Goal: Book appointment/travel/reservation

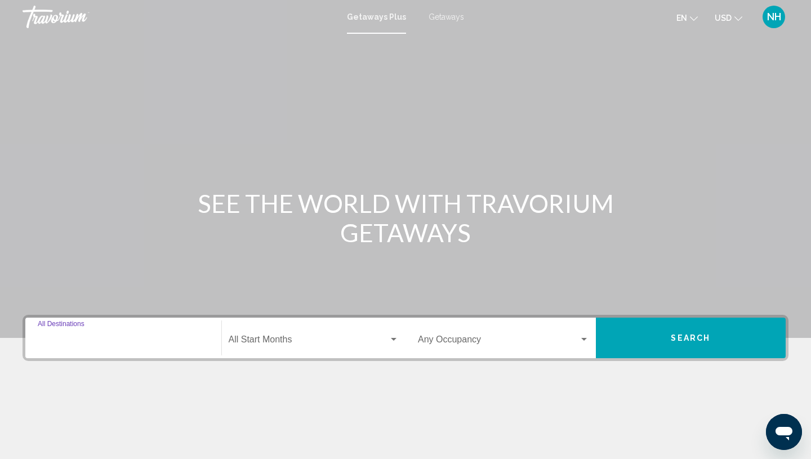
click at [88, 337] on input "Destination All Destinations" at bounding box center [123, 342] width 171 height 10
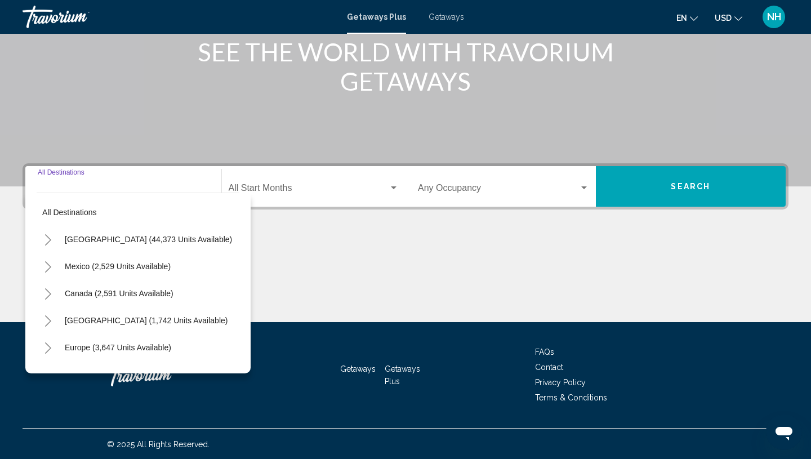
scroll to position [153, 0]
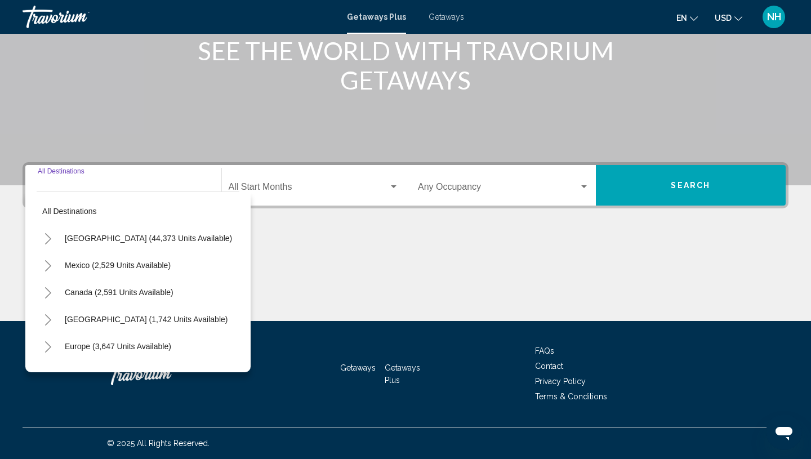
click at [442, 15] on span "Getaways" at bounding box center [446, 16] width 35 height 9
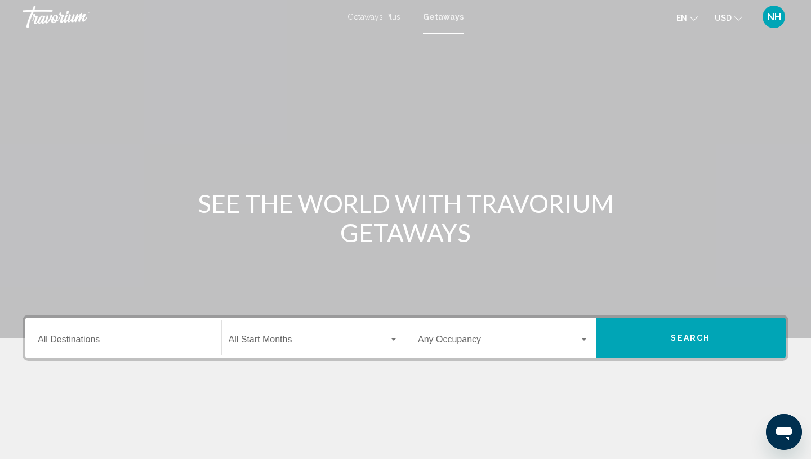
click at [372, 15] on span "Getaways Plus" at bounding box center [374, 16] width 53 height 9
click at [441, 15] on span "Getaways" at bounding box center [446, 16] width 35 height 9
click at [99, 336] on div "Destination All Destinations" at bounding box center [123, 338] width 171 height 35
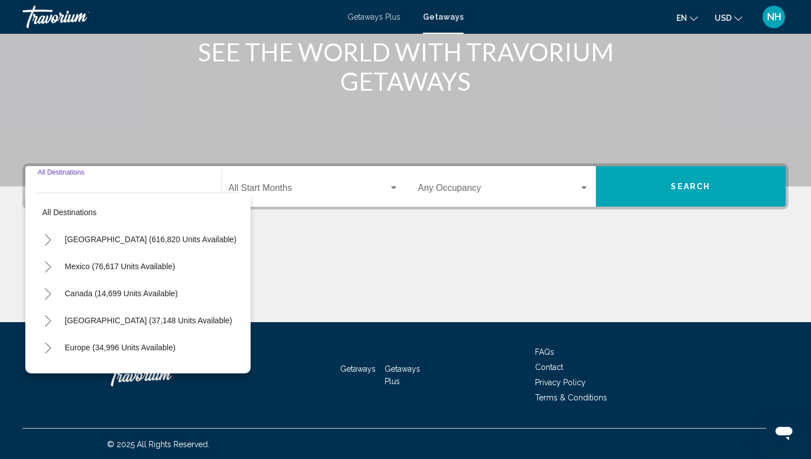
scroll to position [153, 0]
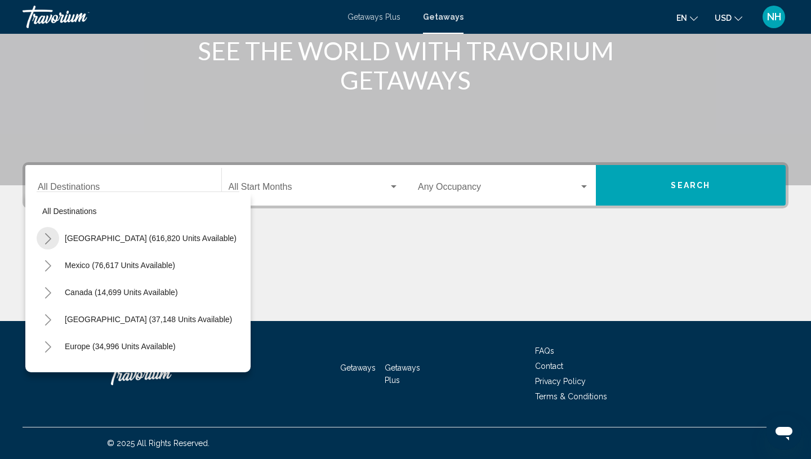
click at [51, 240] on icon "Toggle United States (616,820 units available)" at bounding box center [48, 238] width 8 height 11
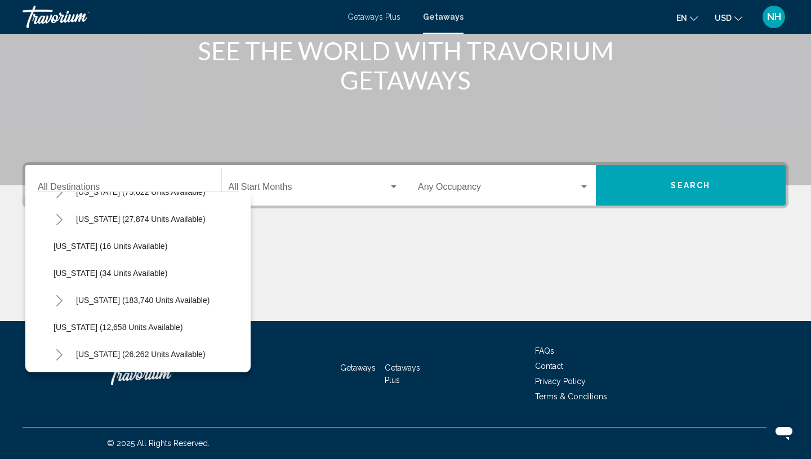
scroll to position [161, 0]
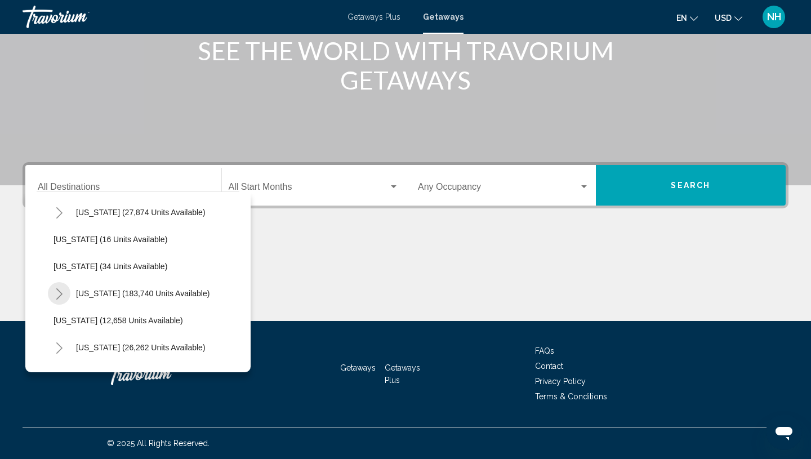
click at [59, 297] on icon "Toggle Florida (183,740 units available)" at bounding box center [59, 293] width 6 height 11
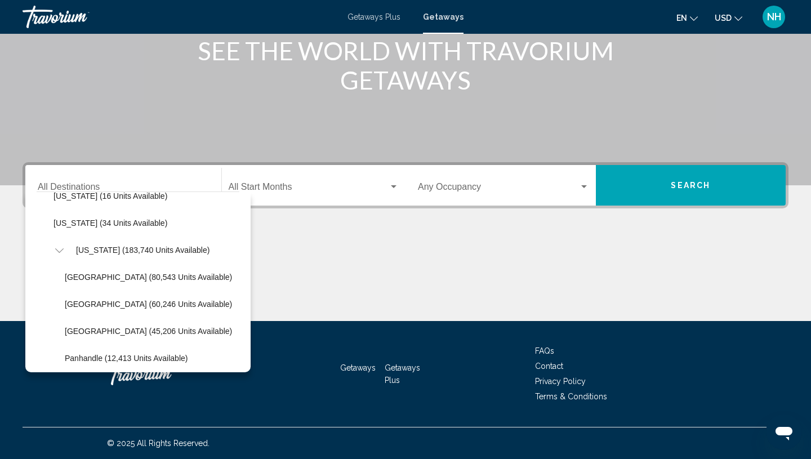
scroll to position [203, 0]
click at [60, 248] on icon "Toggle Florida (183,740 units available)" at bounding box center [59, 251] width 8 height 11
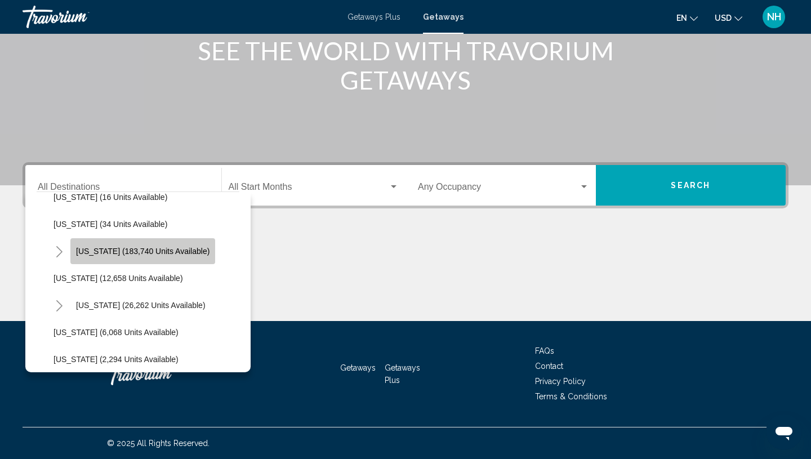
click at [150, 250] on span "[US_STATE] (183,740 units available)" at bounding box center [143, 251] width 134 height 9
type input "**********"
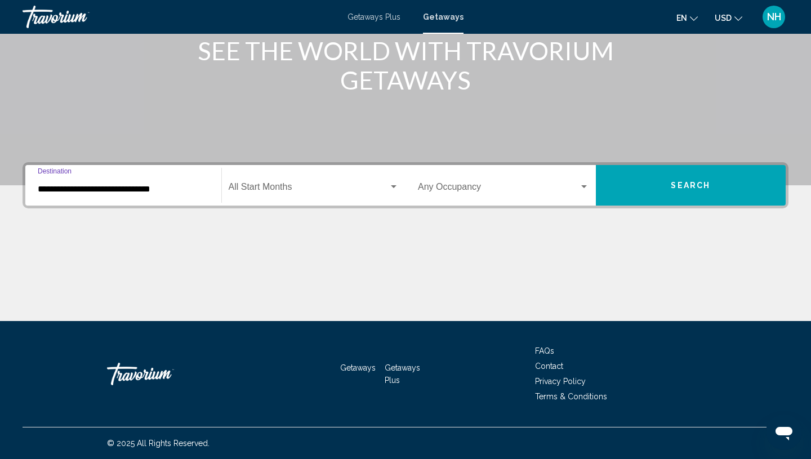
click at [297, 184] on span "Search widget" at bounding box center [309, 189] width 161 height 10
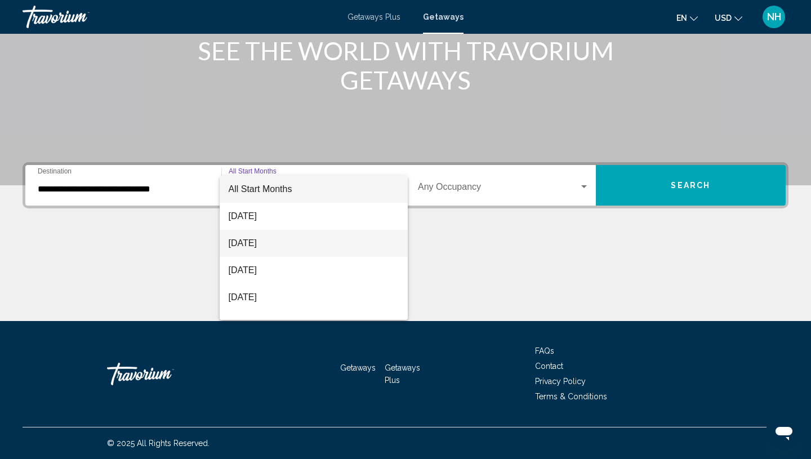
click at [277, 241] on span "[DATE]" at bounding box center [314, 243] width 171 height 27
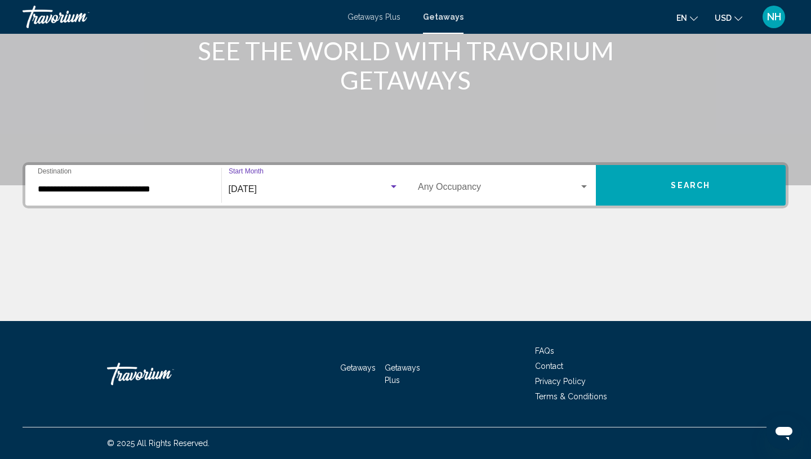
click at [539, 189] on span "Search widget" at bounding box center [498, 189] width 161 height 10
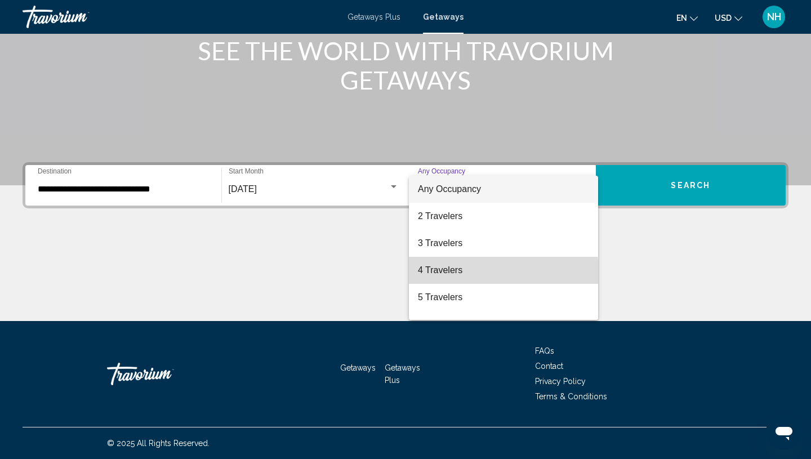
click at [457, 273] on span "4 Travelers" at bounding box center [503, 270] width 171 height 27
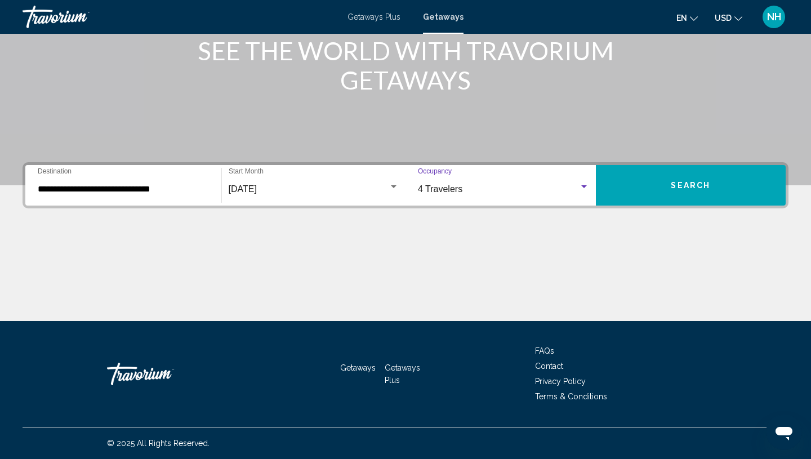
click at [678, 184] on span "Search" at bounding box center [690, 185] width 39 height 9
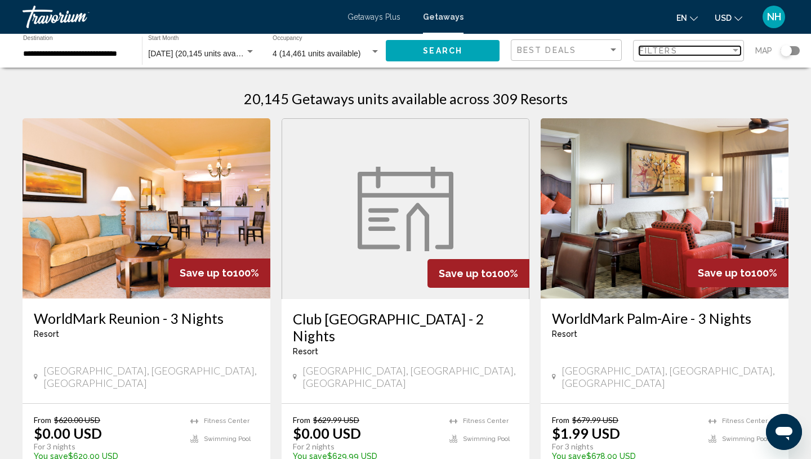
click at [732, 52] on div "Filter" at bounding box center [736, 50] width 10 height 9
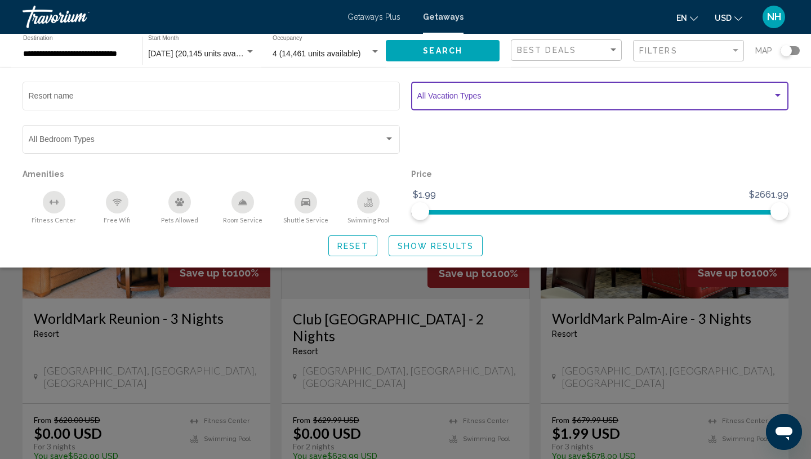
click at [775, 99] on div "Search widget" at bounding box center [778, 95] width 10 height 9
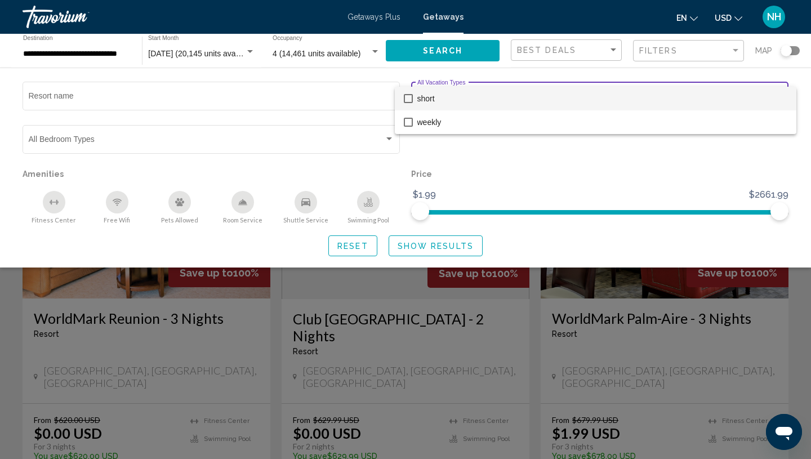
click at [410, 98] on mat-pseudo-checkbox at bounding box center [408, 98] width 9 height 9
drag, startPoint x: 778, startPoint y: 212, endPoint x: 608, endPoint y: 228, distance: 170.9
click at [608, 228] on div at bounding box center [405, 229] width 811 height 459
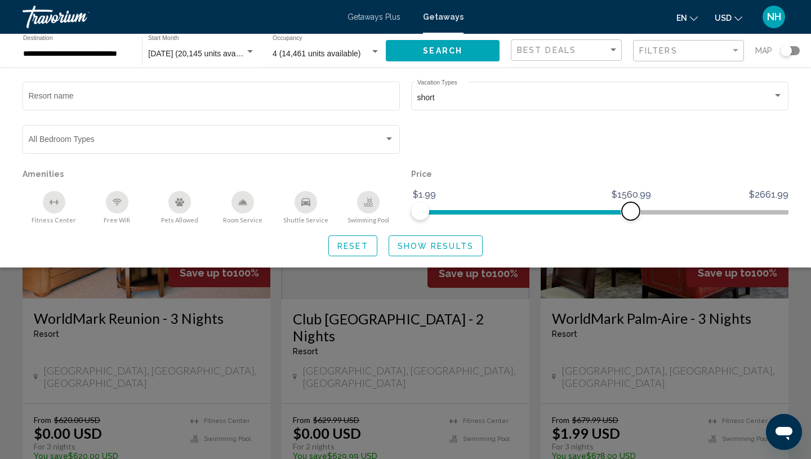
click at [631, 212] on ngx-slider "$1.99 $2661.99 $1.99 $1560.99" at bounding box center [599, 211] width 377 height 2
drag, startPoint x: 631, startPoint y: 212, endPoint x: 507, endPoint y: 211, distance: 124.5
click at [505, 211] on span "Search widget" at bounding box center [507, 211] width 18 height 18
click at [439, 242] on span "Show Results" at bounding box center [436, 246] width 76 height 9
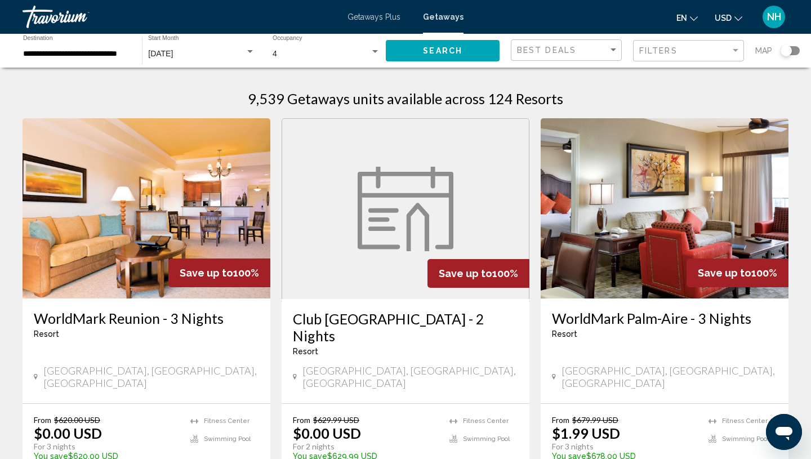
click at [795, 52] on div "Search widget" at bounding box center [790, 50] width 19 height 9
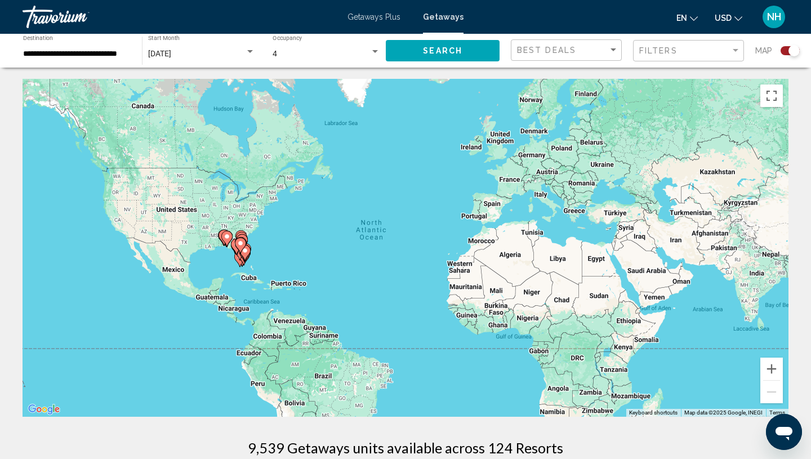
click at [783, 51] on div "Search widget" at bounding box center [790, 50] width 19 height 9
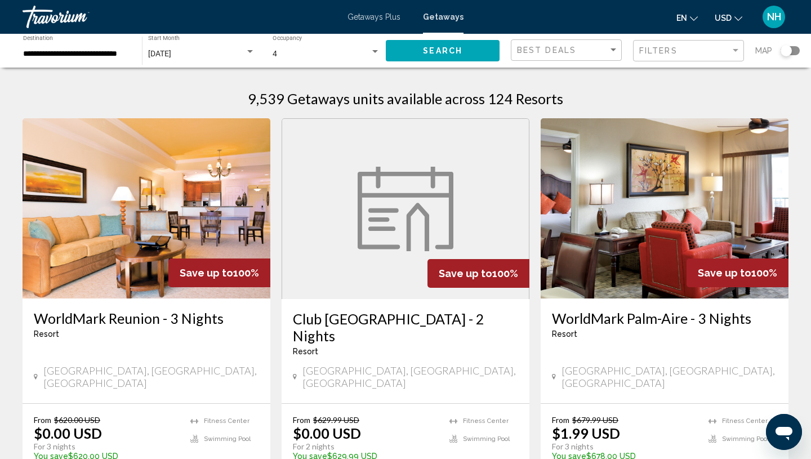
click at [796, 53] on div "Search widget" at bounding box center [790, 50] width 19 height 9
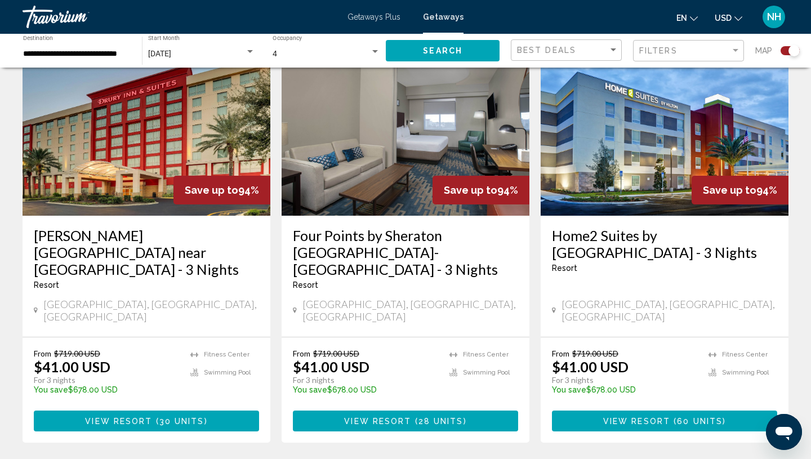
scroll to position [1267, 0]
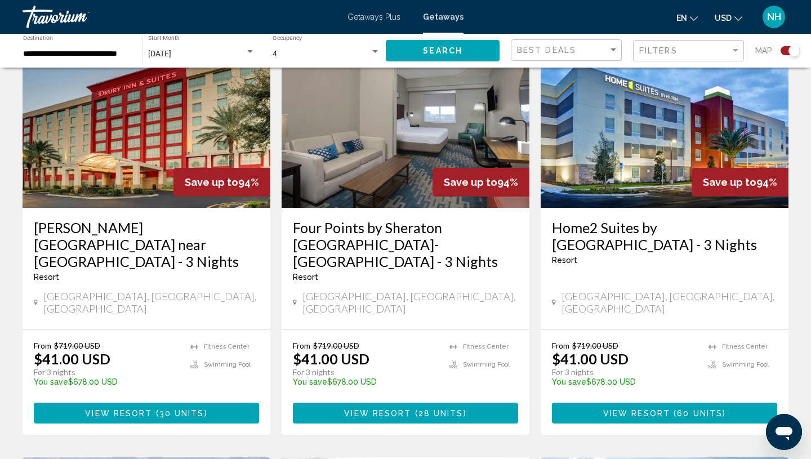
click at [630, 409] on span "View Resort" at bounding box center [636, 413] width 67 height 9
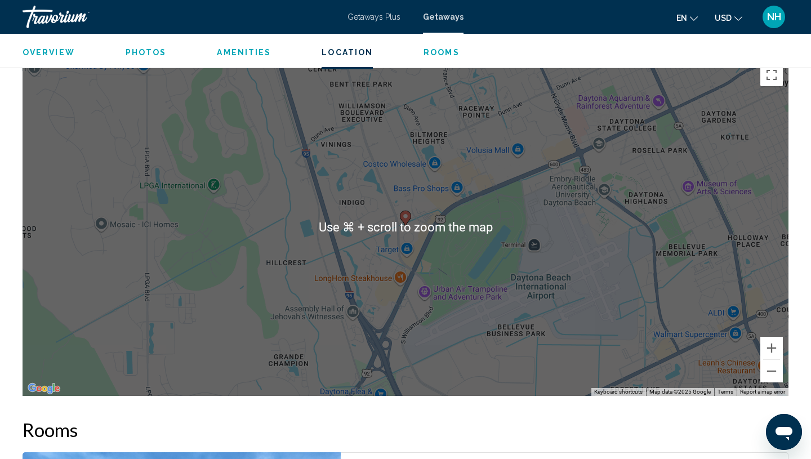
scroll to position [1189, 0]
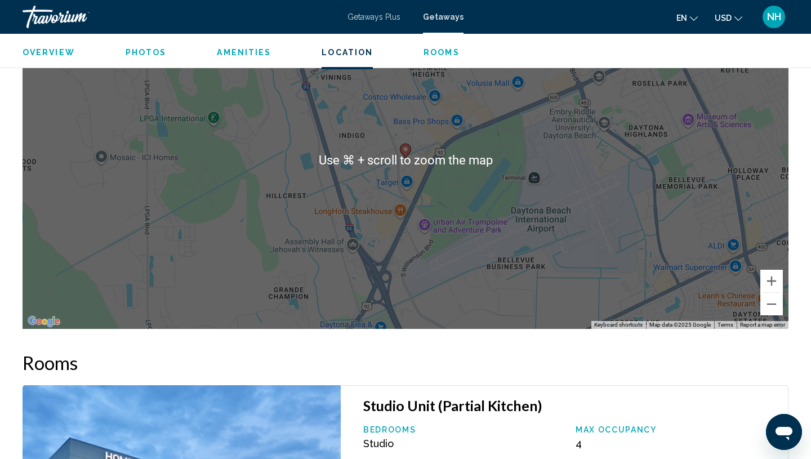
click at [459, 254] on div "To activate drag with keyboard, press Alt + Enter. Once in keyboard drag state,…" at bounding box center [406, 160] width 766 height 338
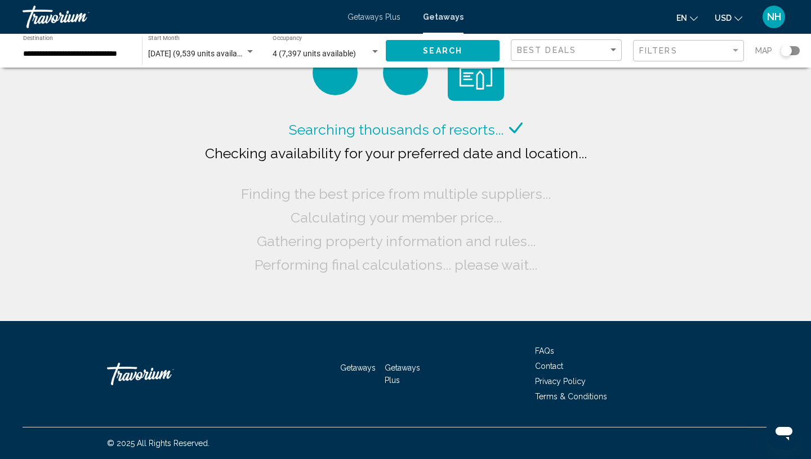
click at [796, 52] on div "Search widget" at bounding box center [790, 50] width 19 height 9
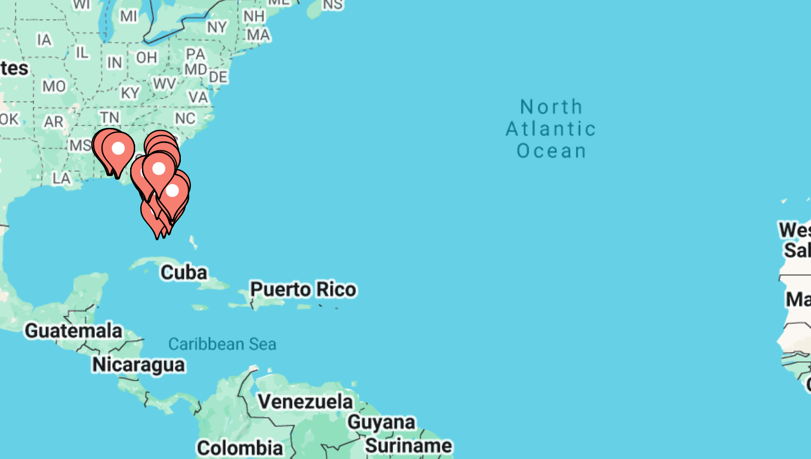
click at [241, 261] on gmp-advanced-marker "Main content" at bounding box center [244, 253] width 11 height 17
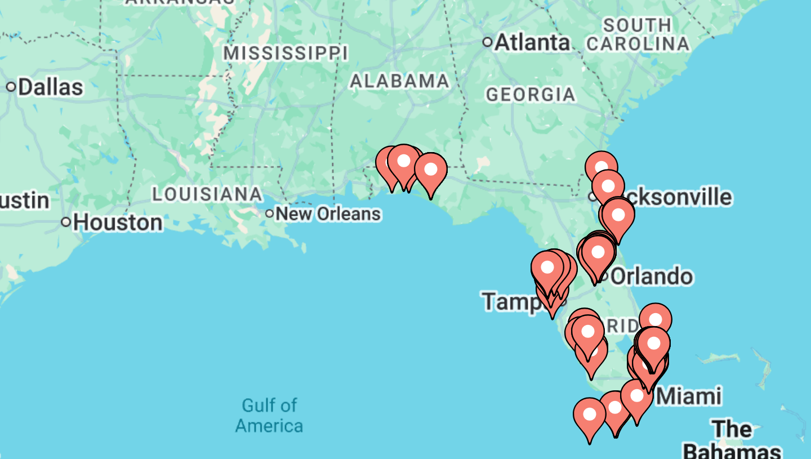
click at [318, 184] on gmp-advanced-marker "Main content" at bounding box center [322, 178] width 11 height 17
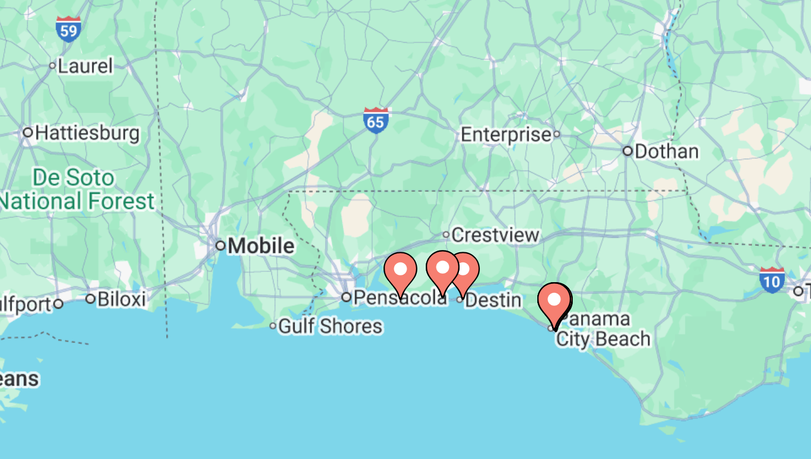
click at [414, 241] on image "Main content" at bounding box center [412, 237] width 7 height 7
type input "**********"
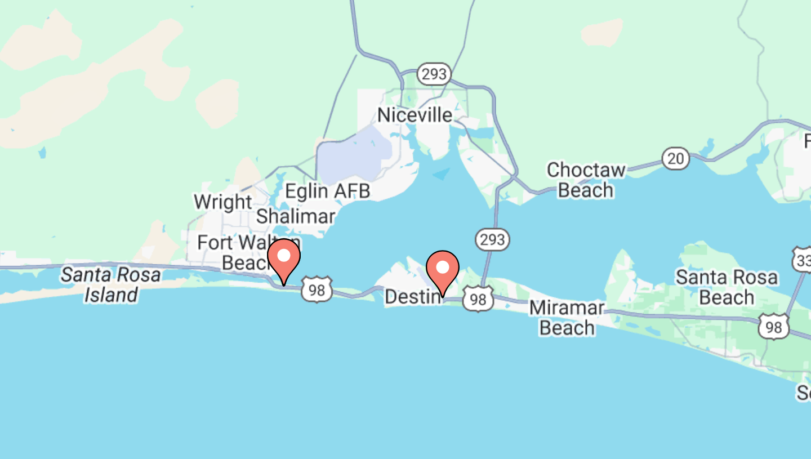
click at [404, 240] on icon "Main content" at bounding box center [406, 239] width 10 height 15
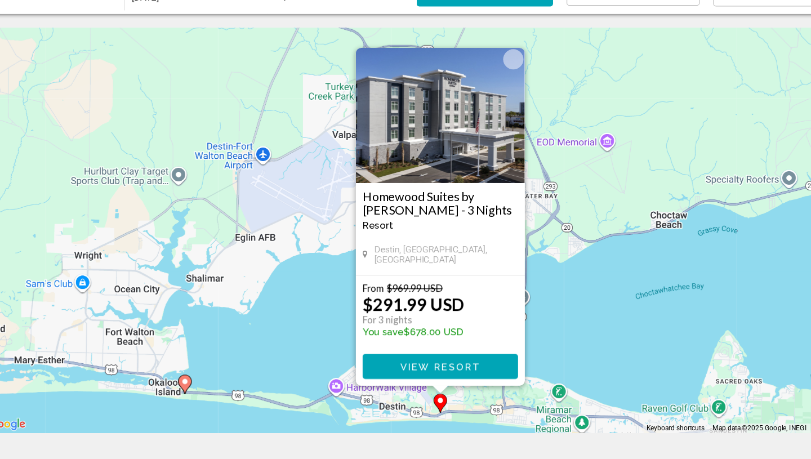
click at [524, 310] on div "To activate drag with keyboard, press Alt + Enter. Once in keyboard drag state,…" at bounding box center [406, 248] width 766 height 338
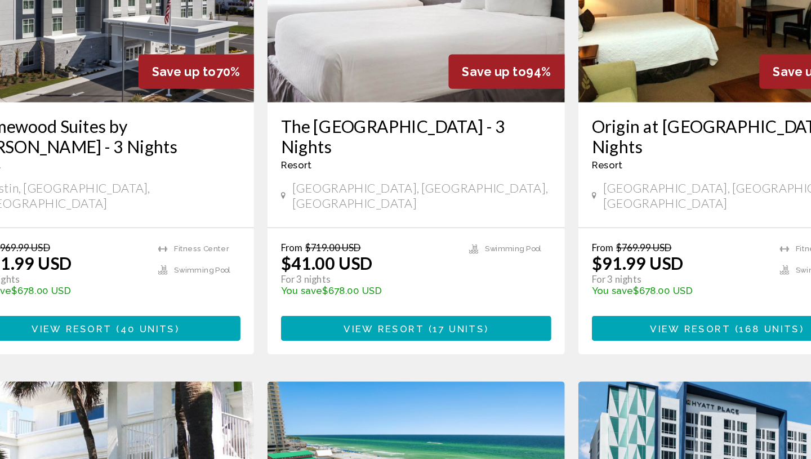
scroll to position [487, 0]
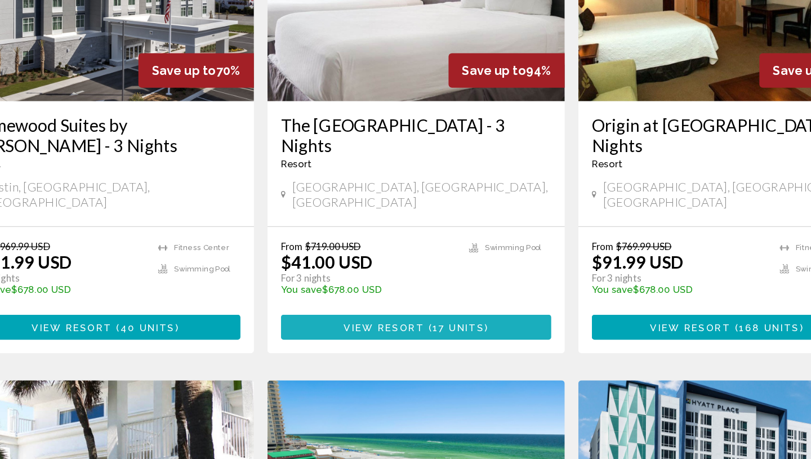
click at [397, 345] on span "View Resort" at bounding box center [378, 349] width 67 height 9
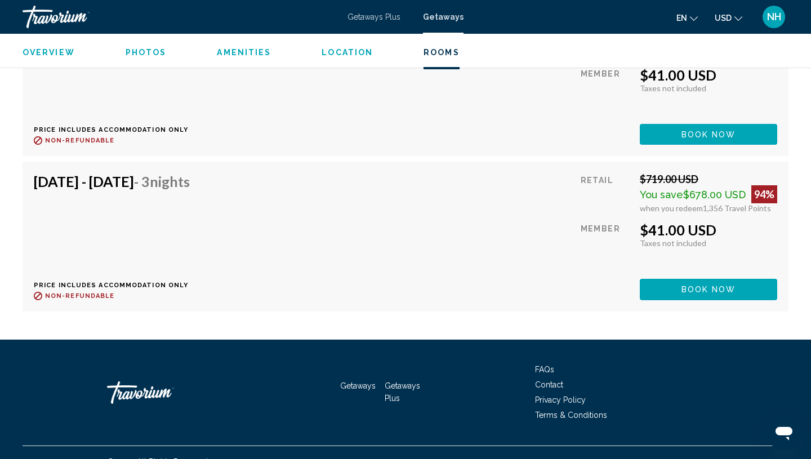
scroll to position [3312, 0]
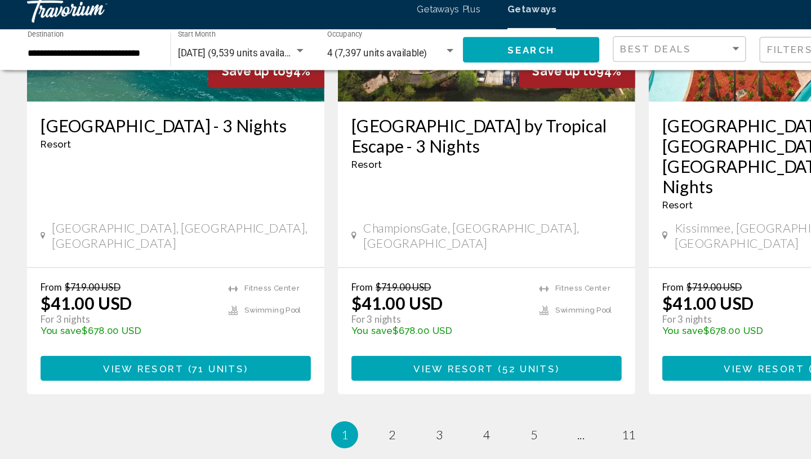
scroll to position [1456, 0]
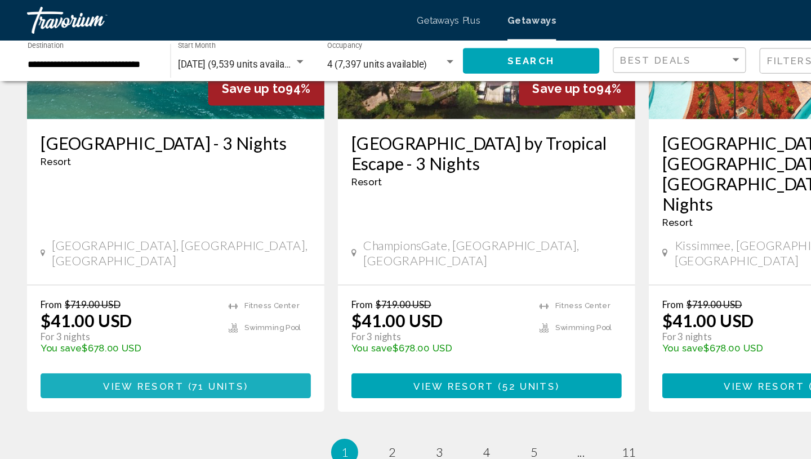
click at [149, 317] on span "View Resort" at bounding box center [119, 321] width 67 height 9
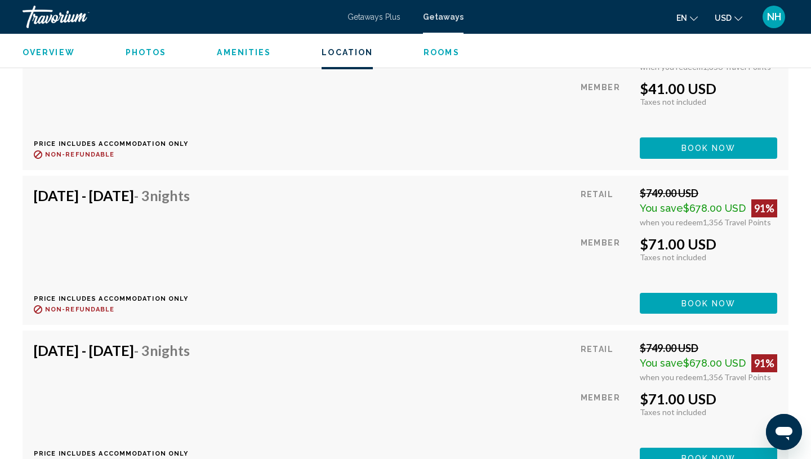
scroll to position [2551, 0]
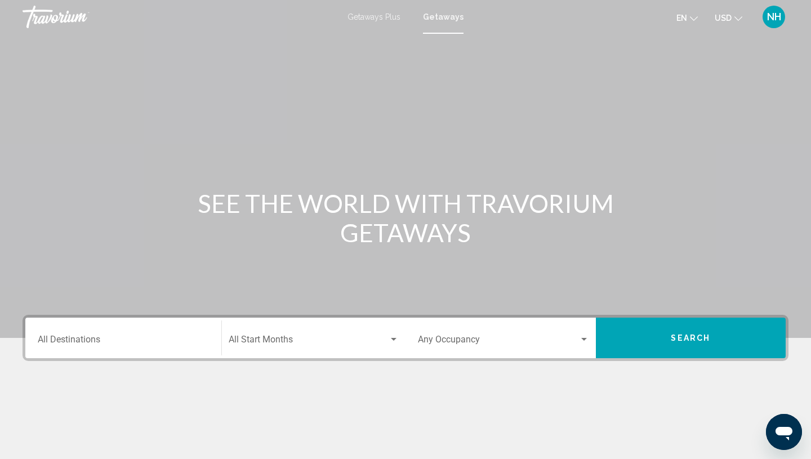
click at [373, 13] on span "Getaways Plus" at bounding box center [374, 16] width 53 height 9
click at [75, 337] on input "Destination All Destinations" at bounding box center [123, 342] width 171 height 10
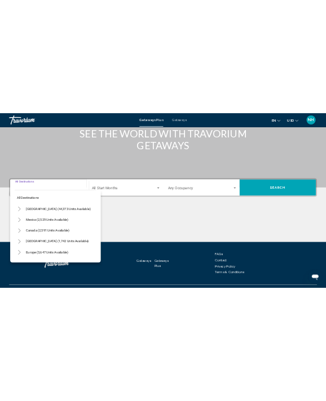
scroll to position [144, 0]
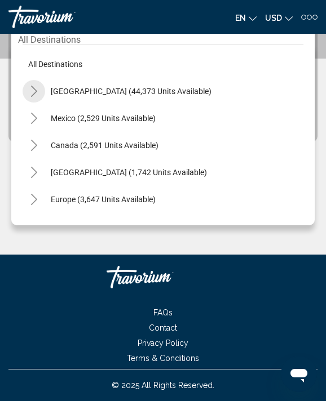
click at [34, 93] on icon "Toggle United States (44,373 units available)" at bounding box center [34, 91] width 6 height 11
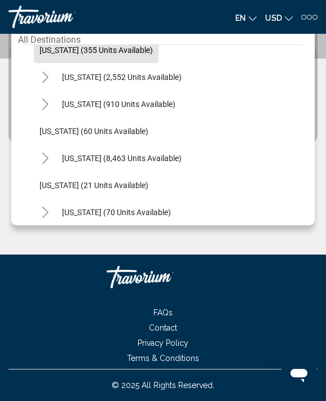
scroll to position [127, 0]
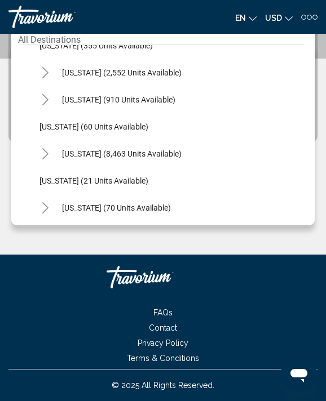
click at [47, 155] on icon "Toggle Florida (8,463 units available)" at bounding box center [45, 153] width 8 height 11
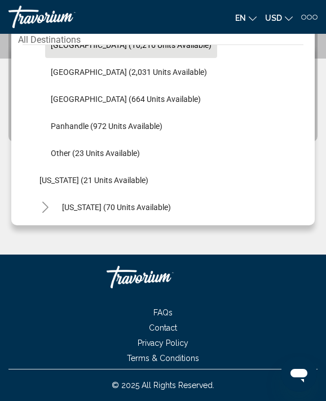
scroll to position [263, 0]
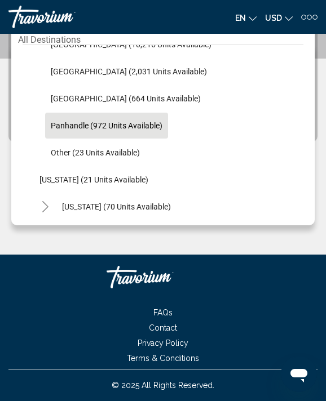
click at [102, 125] on span "Panhandle (972 units available)" at bounding box center [107, 125] width 112 height 9
type input "**********"
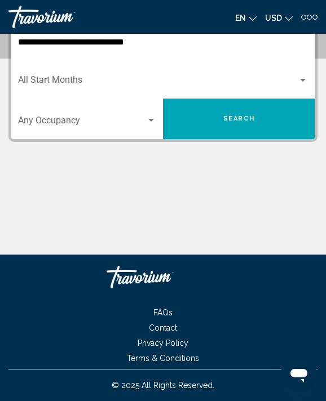
scroll to position [123, 0]
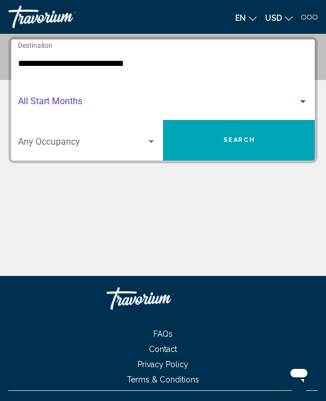
click at [88, 105] on span "Search widget" at bounding box center [157, 104] width 279 height 10
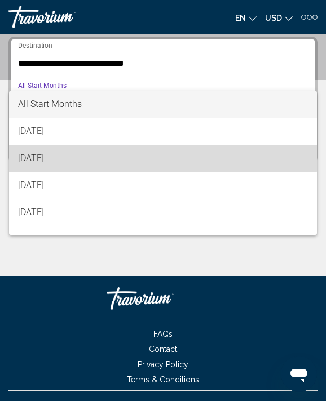
click at [75, 155] on span "[DATE]" at bounding box center [163, 158] width 290 height 27
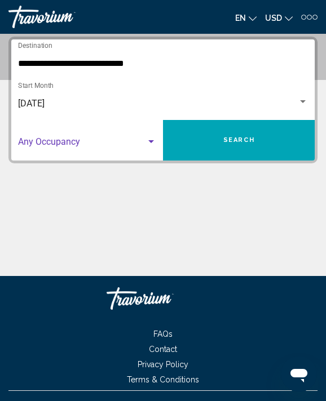
click at [79, 141] on span "Search widget" at bounding box center [82, 144] width 128 height 10
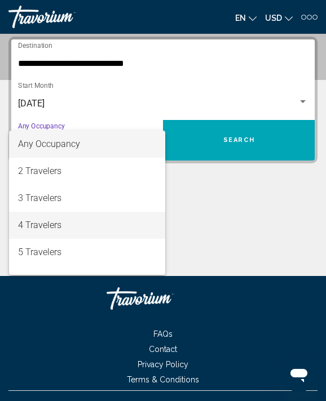
click at [71, 228] on span "4 Travelers" at bounding box center [87, 225] width 138 height 27
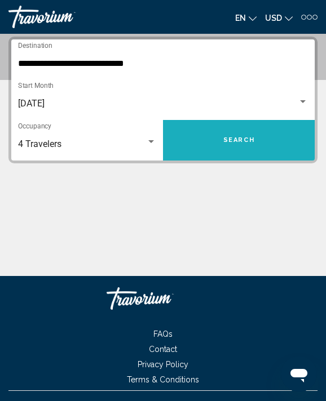
click at [232, 138] on span "Search" at bounding box center [239, 139] width 32 height 7
